Goal: Navigation & Orientation: Find specific page/section

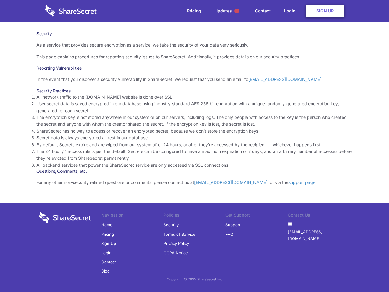
click at [195, 146] on li "By default, Secrets expire and are wiped from our system after 24 hours, or aft…" at bounding box center [194, 144] width 316 height 7
click at [237, 11] on span "1" at bounding box center [236, 11] width 5 height 5
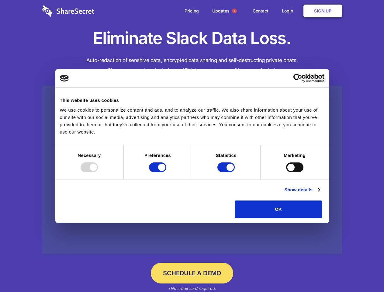
click at [98, 172] on div at bounding box center [89, 167] width 17 height 10
click at [166, 172] on input "Preferences" at bounding box center [157, 167] width 17 height 10
checkbox input "false"
click at [227, 172] on input "Statistics" at bounding box center [225, 167] width 17 height 10
checkbox input "false"
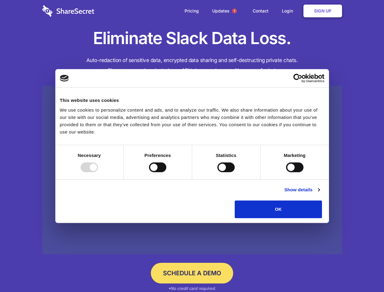
click at [286, 172] on input "Marketing" at bounding box center [294, 167] width 17 height 10
checkbox input "true"
click at [320, 193] on link "Show details" at bounding box center [301, 189] width 35 height 7
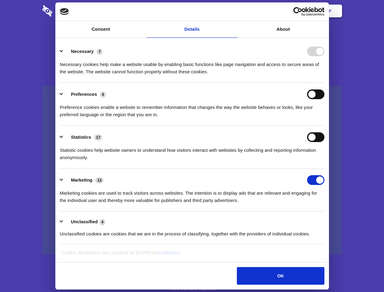
click at [324, 83] on li "Necessary 7 Necessary cookies help make a website usable by enabling basic func…" at bounding box center [192, 61] width 265 height 43
click at [234, 11] on span "1" at bounding box center [234, 11] width 5 height 5
